Goal: Use online tool/utility: Utilize a website feature to perform a specific function

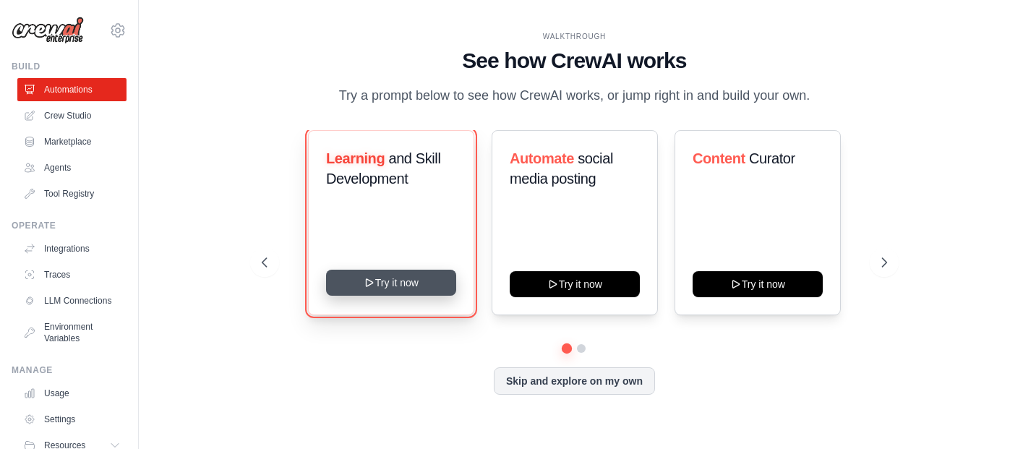
click at [408, 294] on button "Try it now" at bounding box center [391, 283] width 130 height 26
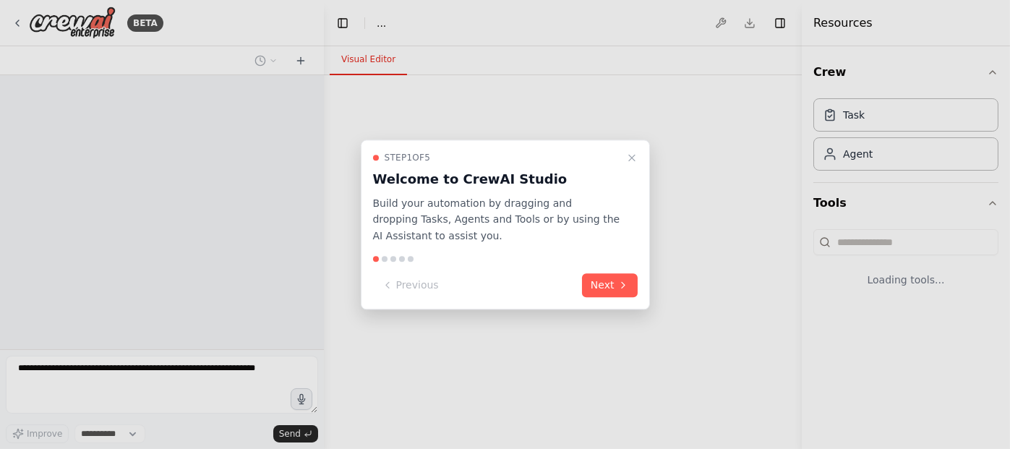
select select "****"
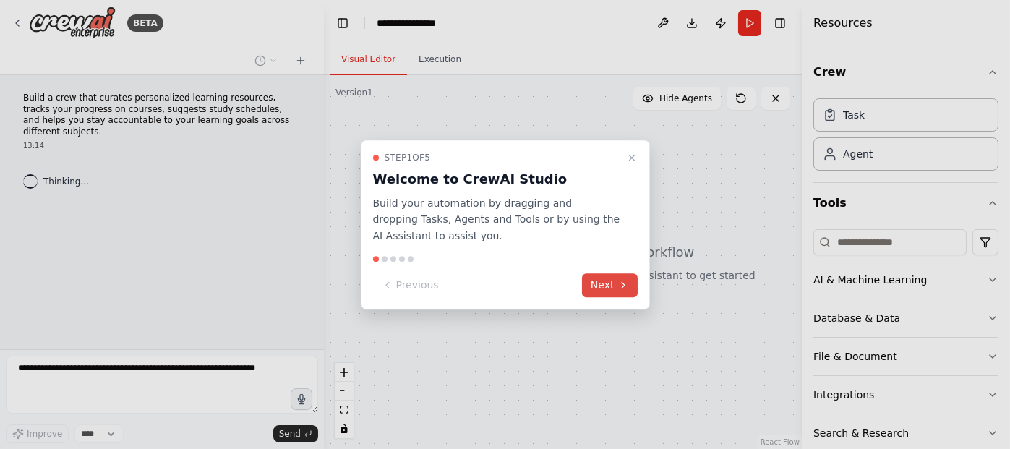
click at [610, 294] on button "Next" at bounding box center [610, 285] width 56 height 24
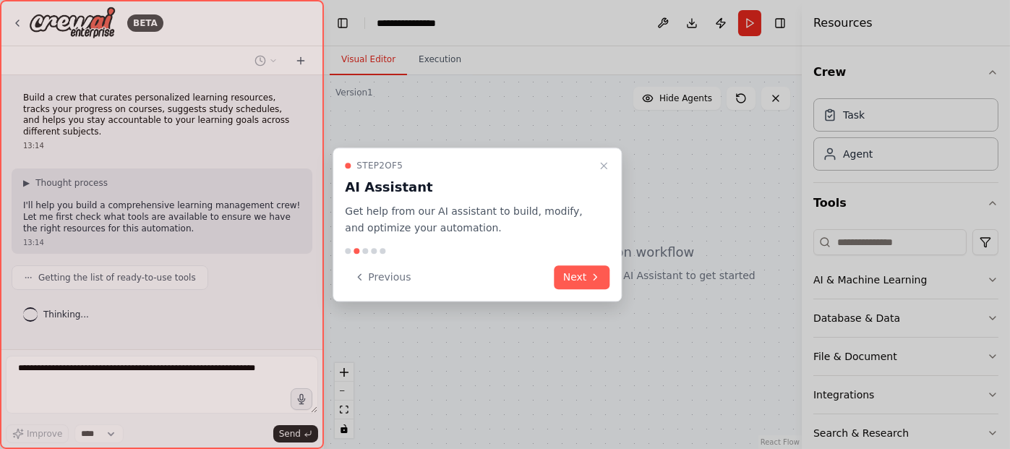
click at [580, 262] on div "Step 2 of 5 AI Assistant Get help from our AI assistant to build, modify, and o…" at bounding box center [477, 225] width 289 height 154
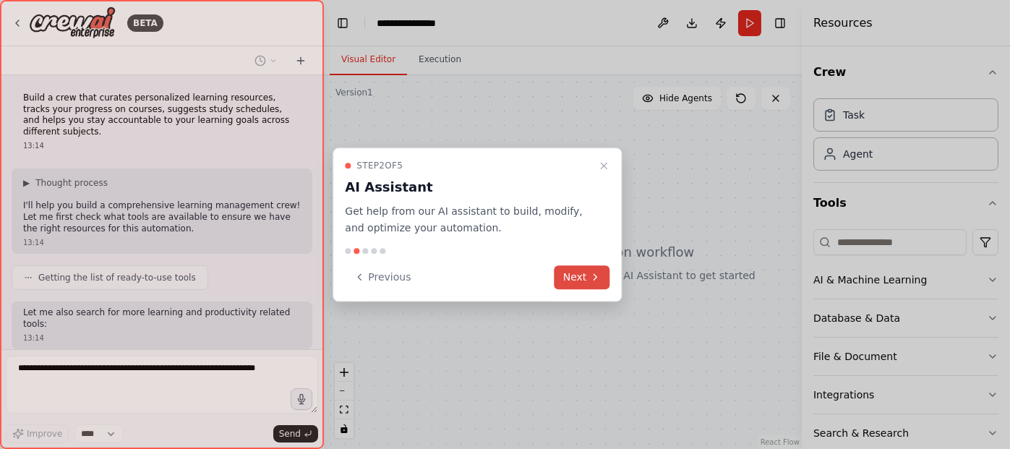
scroll to position [72, 0]
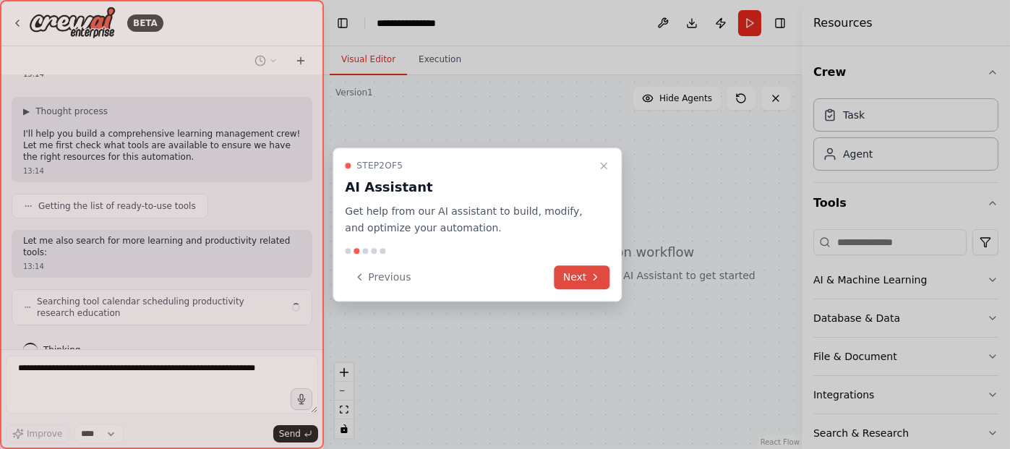
click at [578, 284] on button "Next" at bounding box center [583, 277] width 56 height 24
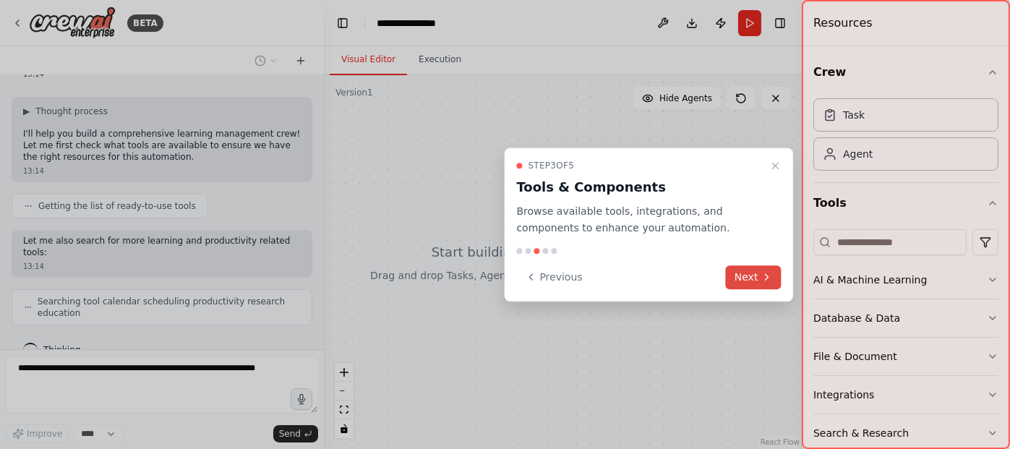
click at [743, 274] on button "Next" at bounding box center [754, 277] width 56 height 24
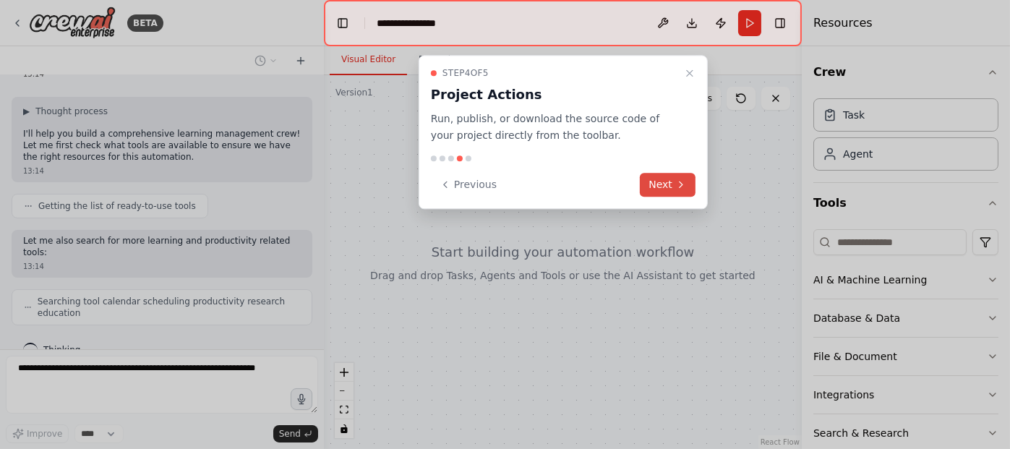
scroll to position [108, 0]
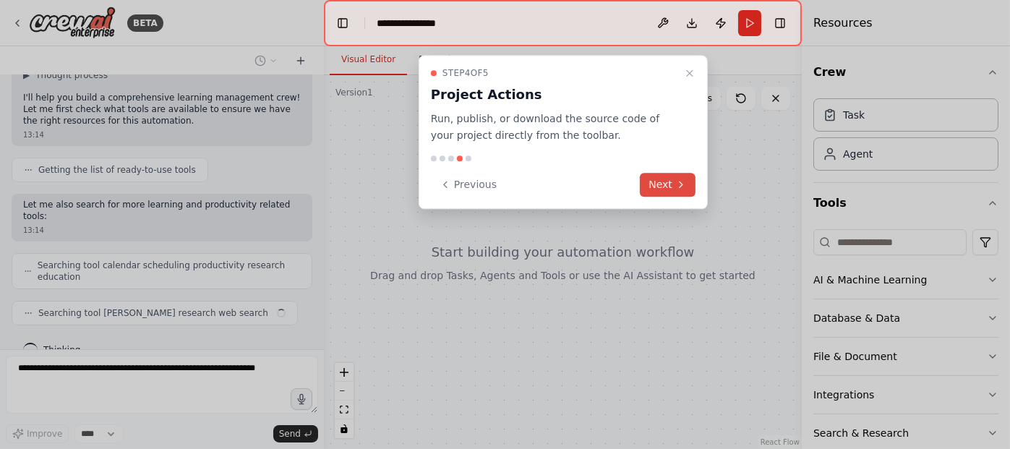
click at [659, 184] on button "Next" at bounding box center [668, 185] width 56 height 24
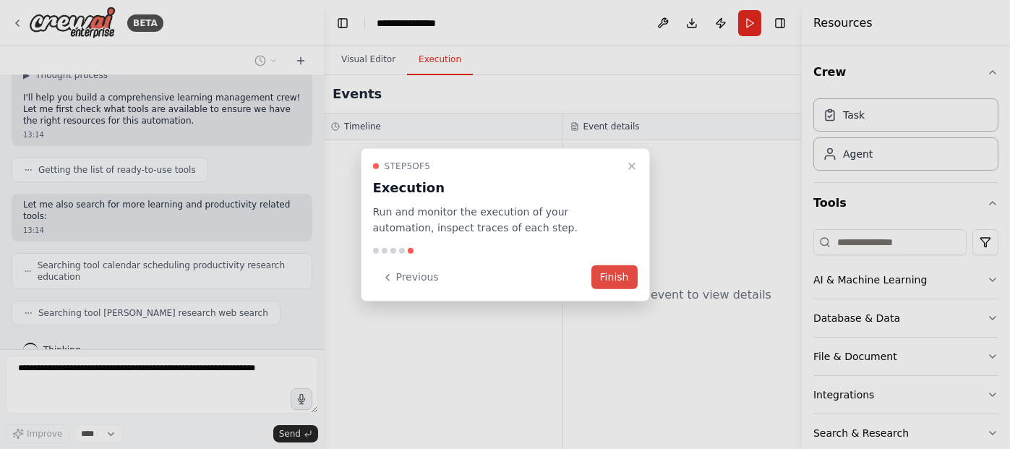
click at [611, 277] on button "Finish" at bounding box center [614, 277] width 46 height 24
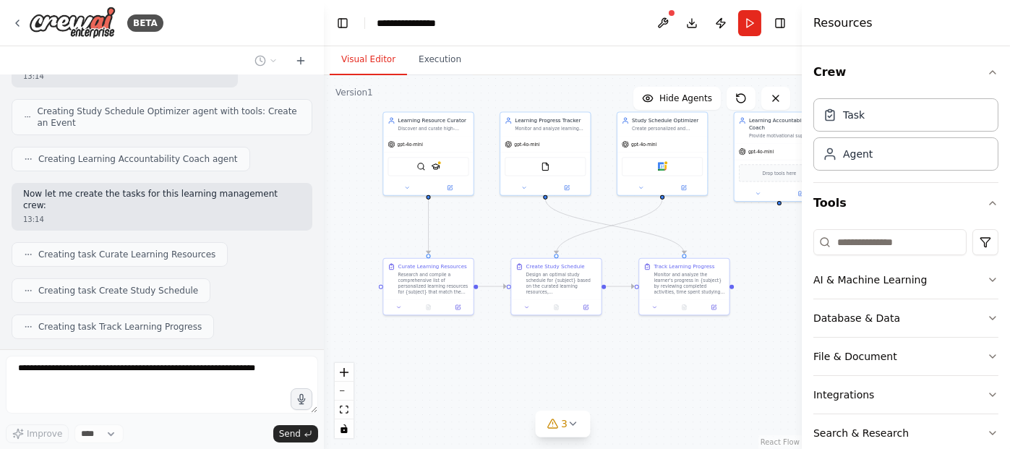
scroll to position [584, 0]
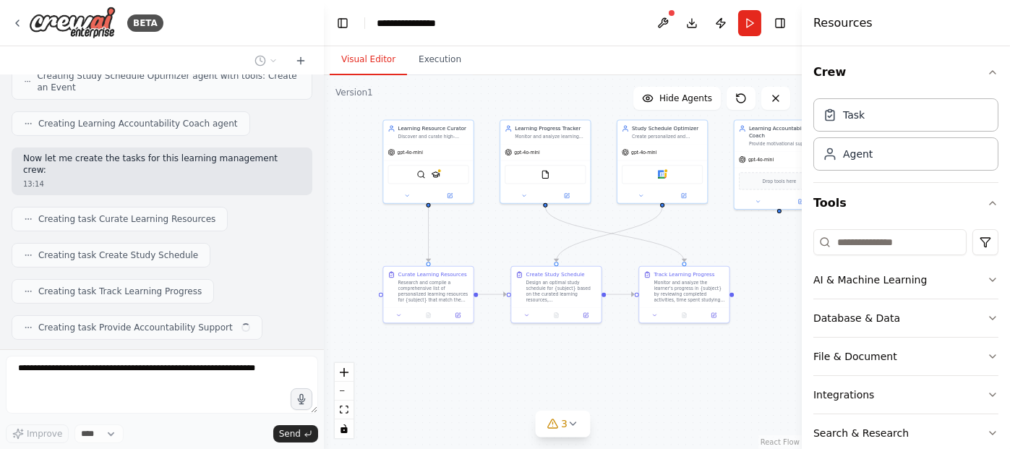
drag, startPoint x: 561, startPoint y: 356, endPoint x: 480, endPoint y: 242, distance: 140.0
click at [480, 242] on div ".deletable-edge-delete-btn { width: 20px; height: 20px; border: 0px solid #ffff…" at bounding box center [563, 262] width 478 height 374
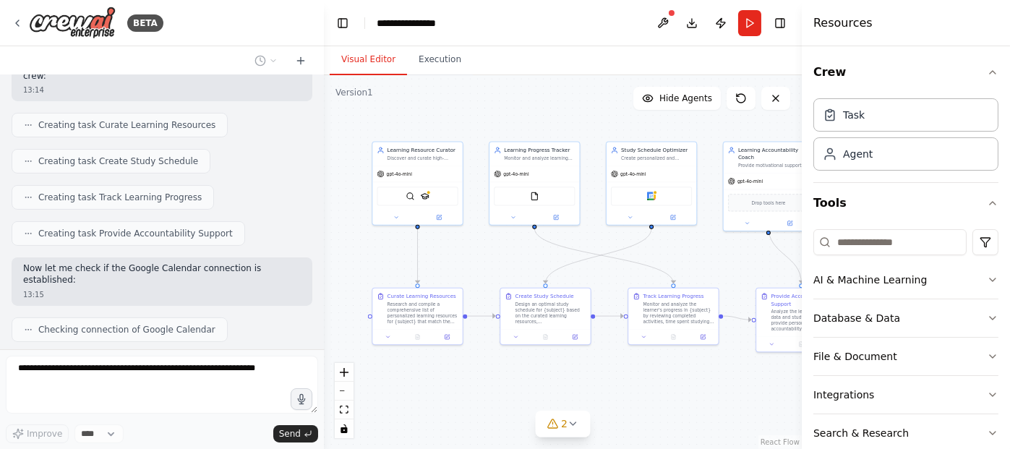
scroll to position [752, 0]
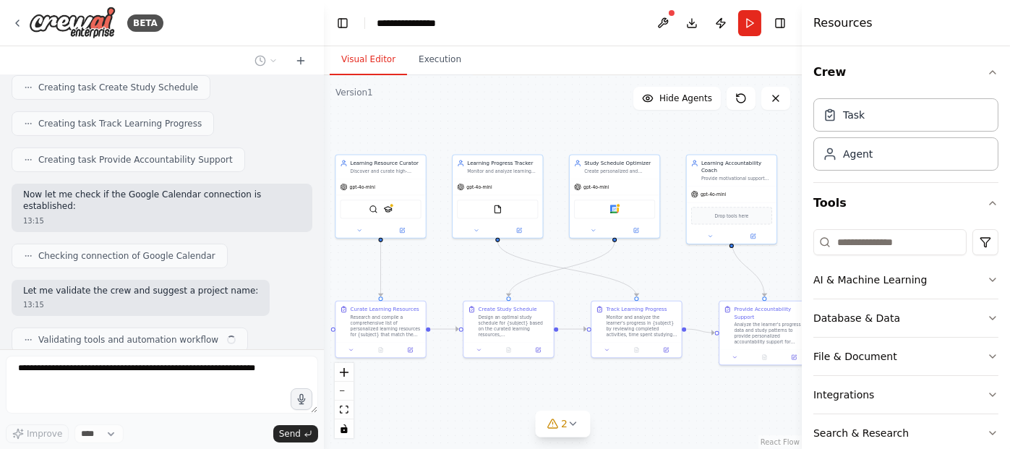
drag, startPoint x: 709, startPoint y: 232, endPoint x: 661, endPoint y: 267, distance: 59.6
click at [661, 267] on div ".deletable-edge-delete-btn { width: 20px; height: 20px; border: 0px solid #ffff…" at bounding box center [563, 262] width 478 height 374
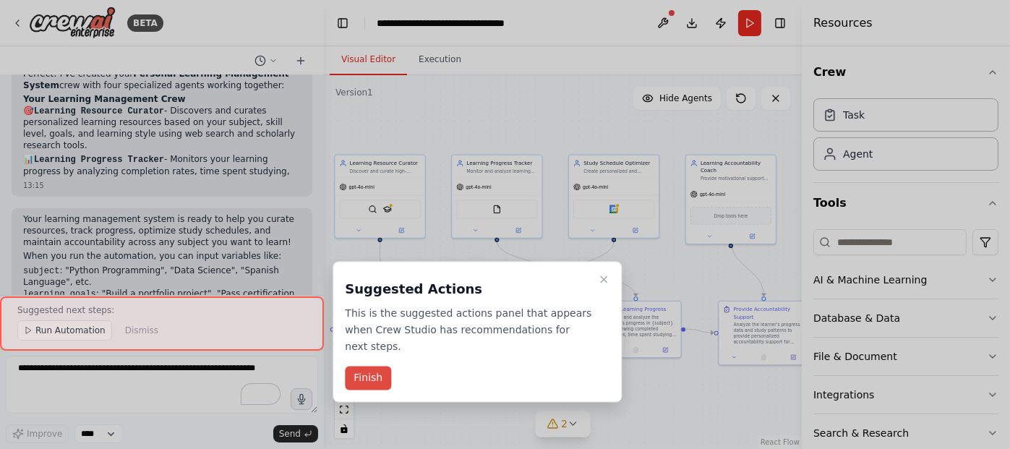
click at [363, 367] on button "Finish" at bounding box center [368, 379] width 46 height 24
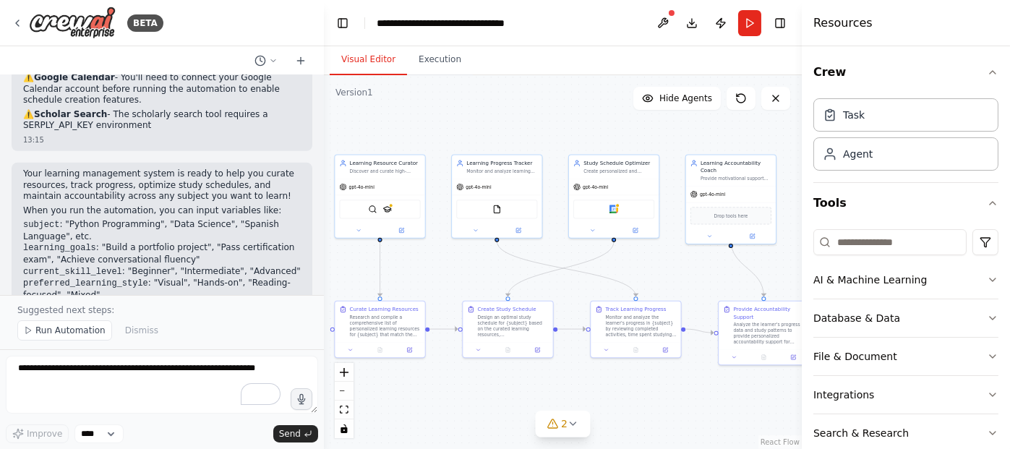
scroll to position [1409, 0]
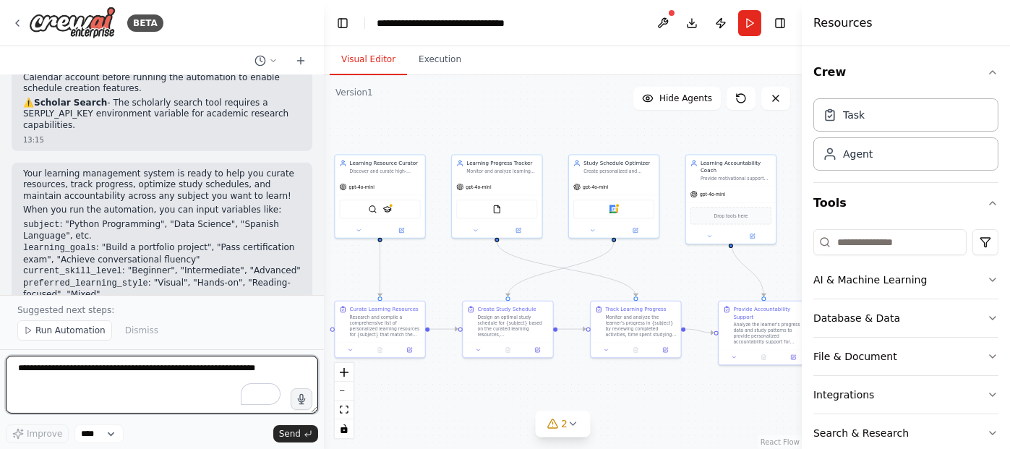
click at [173, 383] on textarea "To enrich screen reader interactions, please activate Accessibility in Grammarl…" at bounding box center [162, 385] width 312 height 58
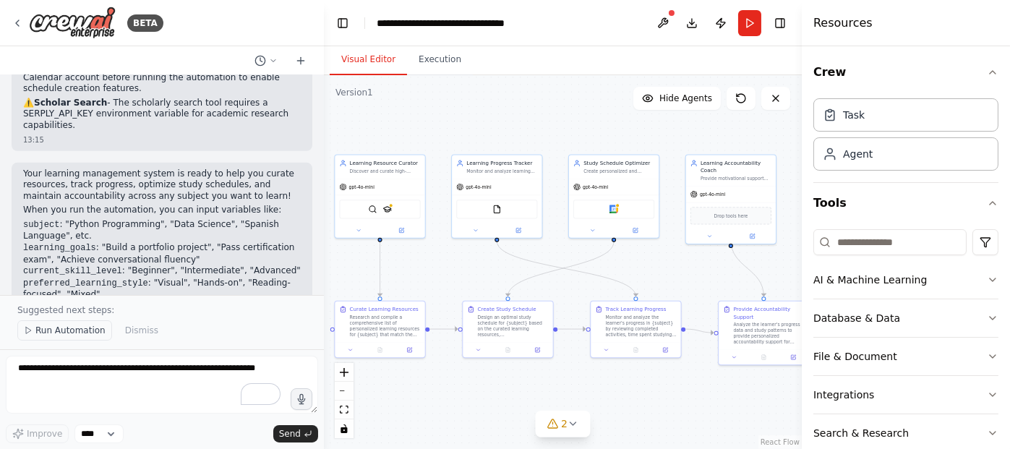
click at [66, 333] on span "Run Automation" at bounding box center [70, 331] width 70 height 12
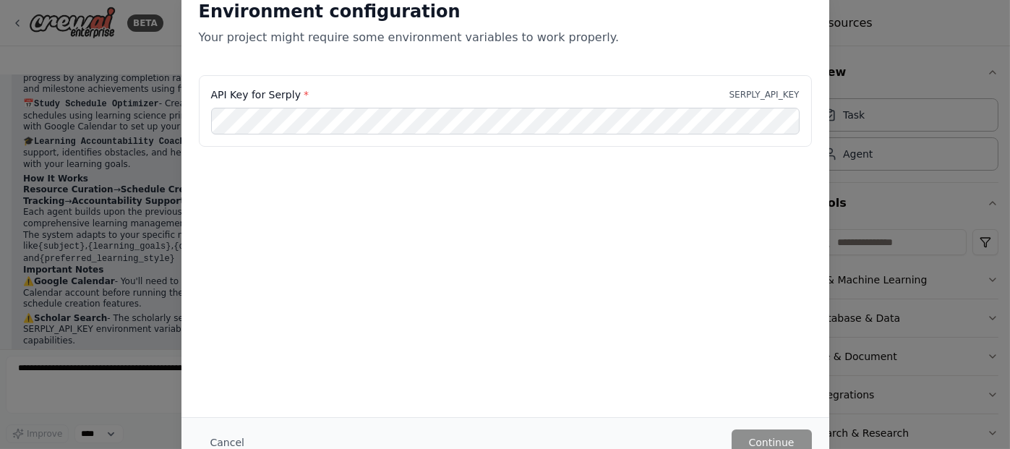
scroll to position [1193, 0]
click at [282, 98] on label "API Key for Serply *" at bounding box center [260, 94] width 98 height 14
click at [866, 72] on div "Environment configuration Your project might require some environment variables…" at bounding box center [505, 224] width 1010 height 449
click at [223, 437] on button "Cancel" at bounding box center [227, 443] width 57 height 26
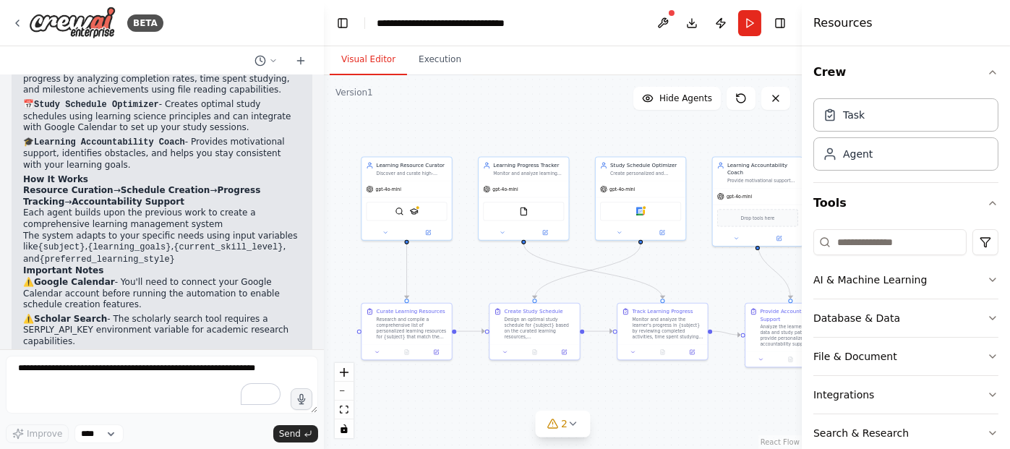
drag, startPoint x: 472, startPoint y: 267, endPoint x: 499, endPoint y: 267, distance: 26.8
click at [499, 267] on div ".deletable-edge-delete-btn { width: 20px; height: 20px; border: 0px solid #ffff…" at bounding box center [563, 262] width 478 height 374
click at [424, 200] on div "SerperDevTool SerplyScholarSearchTool" at bounding box center [406, 207] width 81 height 19
click at [414, 208] on img at bounding box center [414, 207] width 9 height 9
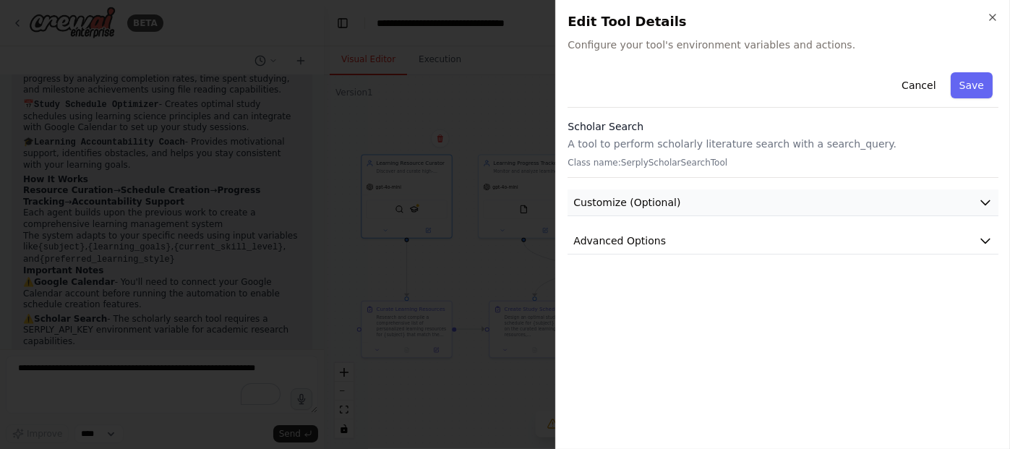
click at [725, 202] on button "Customize (Optional)" at bounding box center [783, 202] width 431 height 27
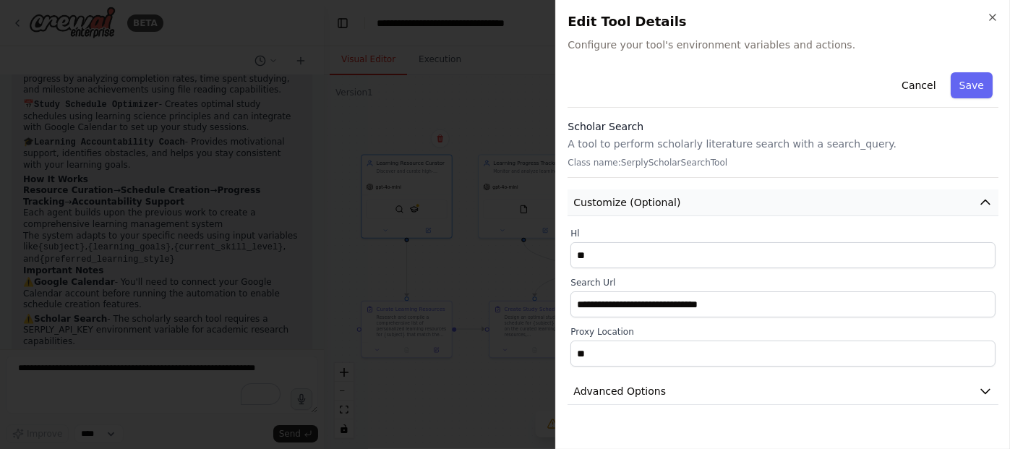
click at [725, 202] on button "Customize (Optional)" at bounding box center [783, 202] width 431 height 27
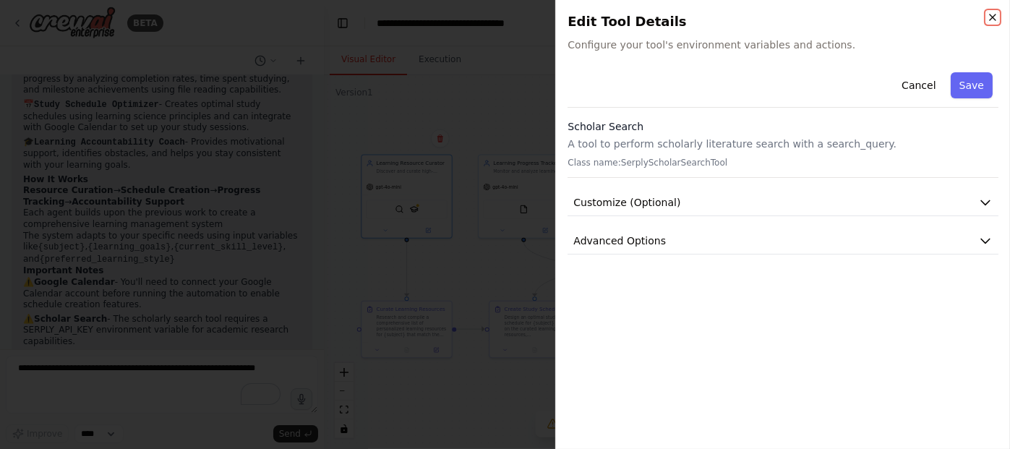
click at [996, 14] on icon "button" at bounding box center [993, 18] width 12 height 12
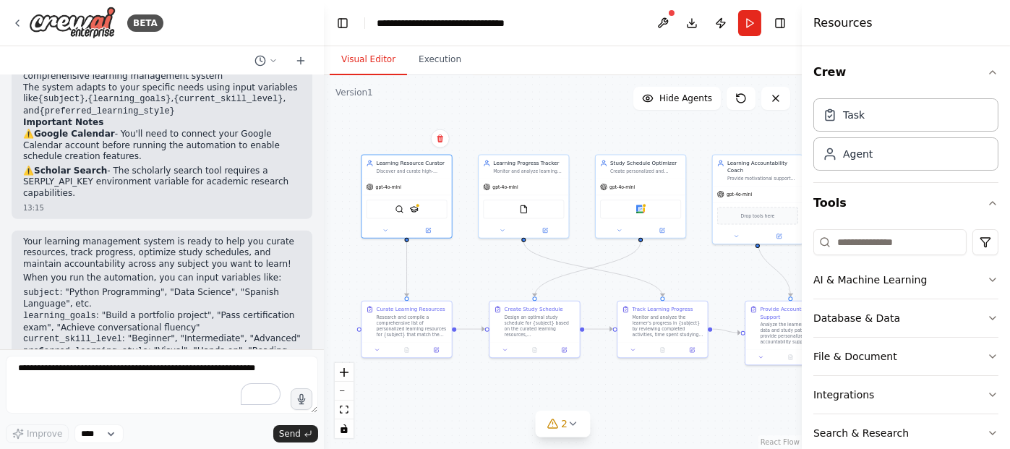
scroll to position [1355, 0]
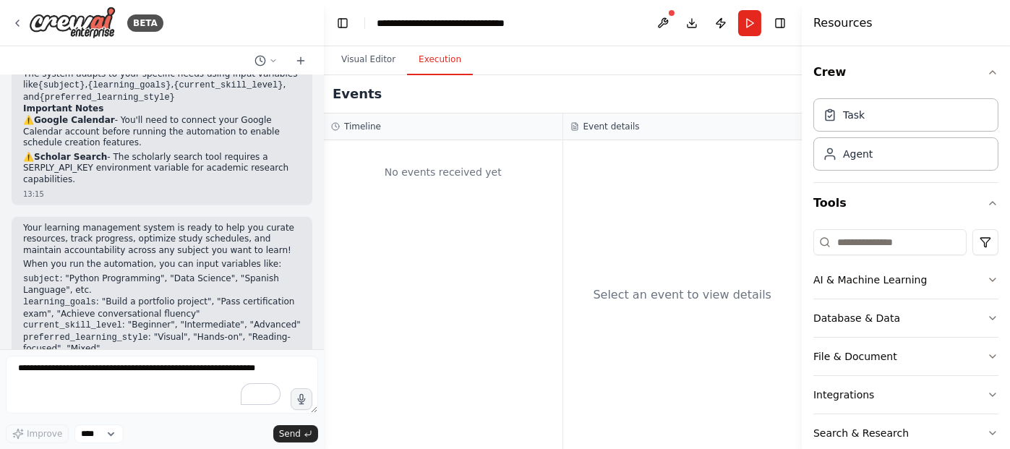
click at [441, 64] on button "Execution" at bounding box center [440, 60] width 66 height 30
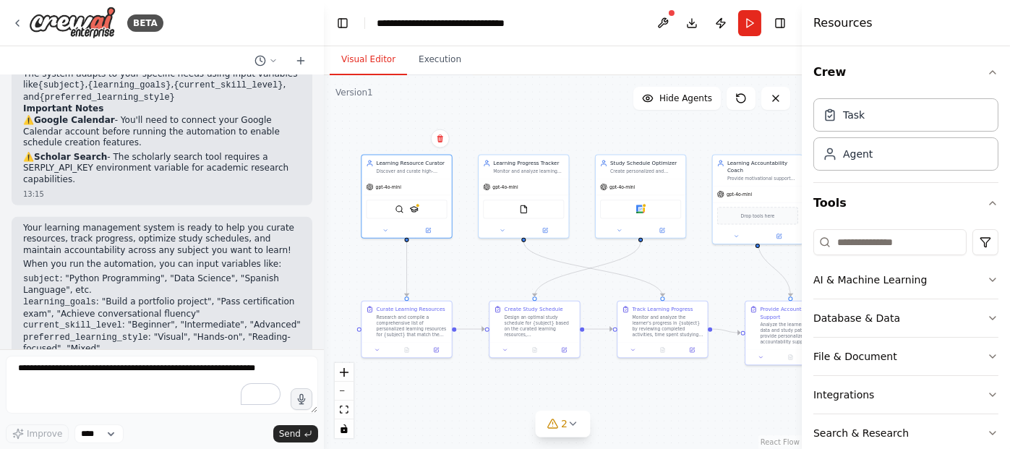
click at [364, 54] on button "Visual Editor" at bounding box center [368, 60] width 77 height 30
